Goal: Use online tool/utility

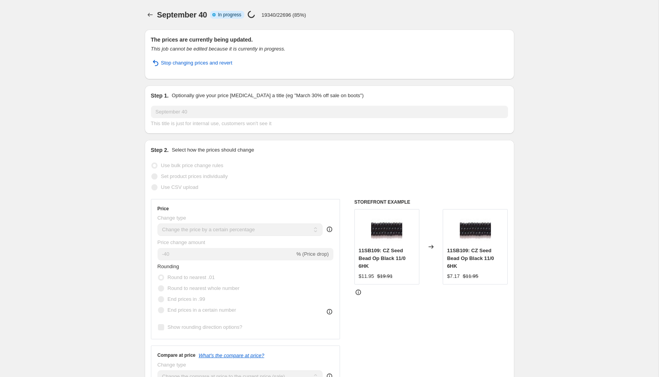
select select "percentage"
select select "tag"
select select "not_equal"
select select "tag"
select select "not_equal"
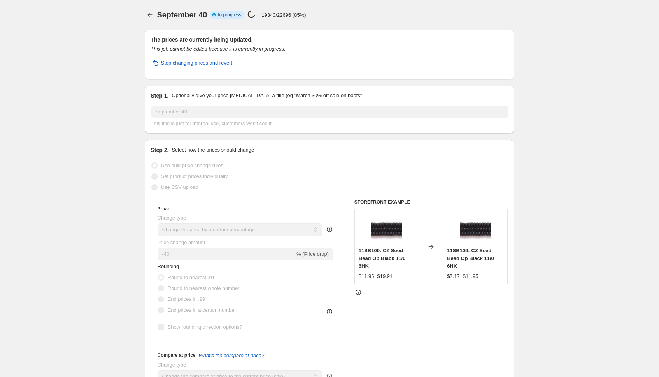
select select "tag"
select select "not_equal"
select select "collection"
select select "not_equal"
select select "collection"
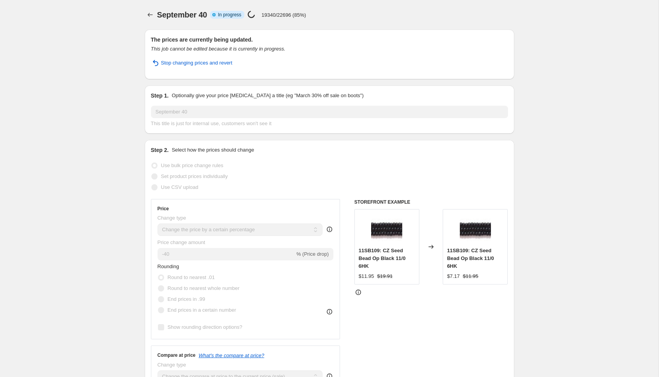
select select "not_equal"
select select "product_status"
select select "vendor"
select select "not_equal"
